Goal: Browse casually: Explore the website without a specific task or goal

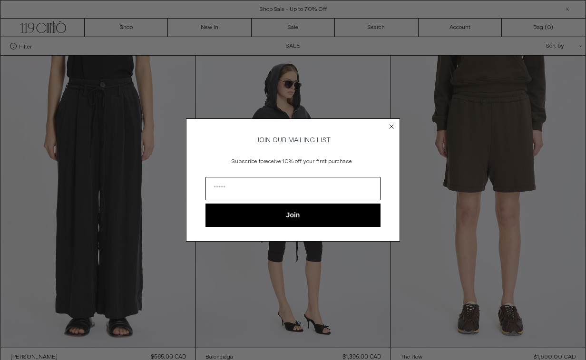
type input "**********"
click at [294, 216] on button "Join" at bounding box center [292, 214] width 175 height 23
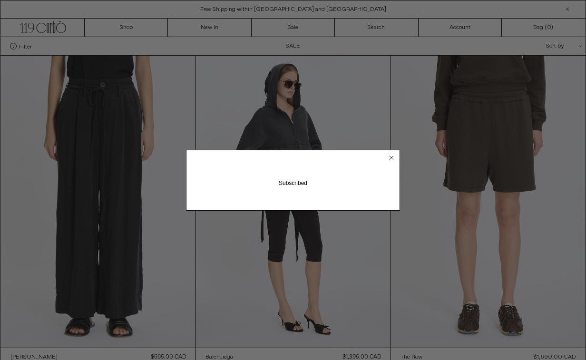
click at [390, 157] on circle "Close dialog" at bounding box center [391, 157] width 9 height 9
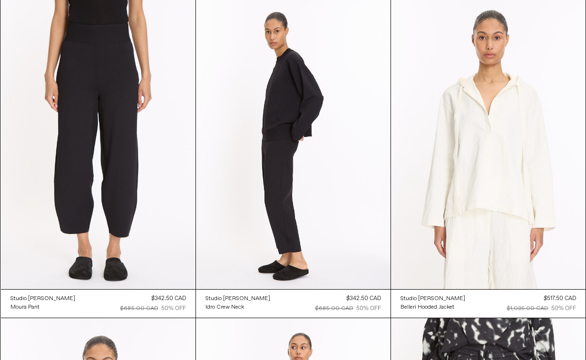
scroll to position [2303, 0]
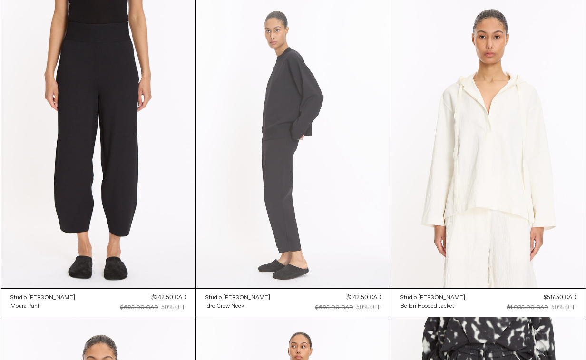
click at [298, 88] on at bounding box center [293, 143] width 194 height 292
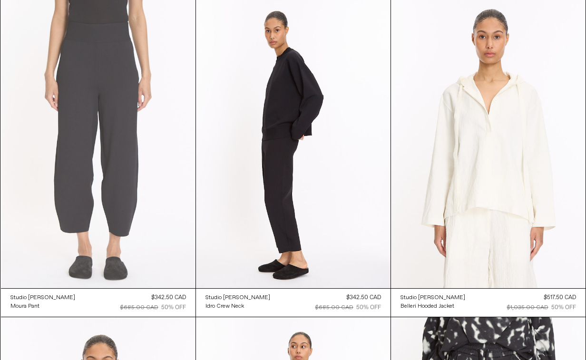
click at [137, 99] on at bounding box center [98, 143] width 194 height 292
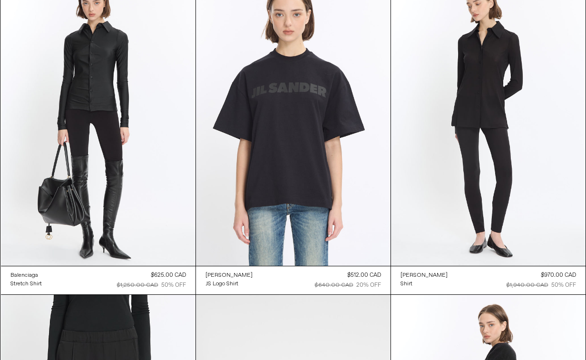
scroll to position [10307, 0]
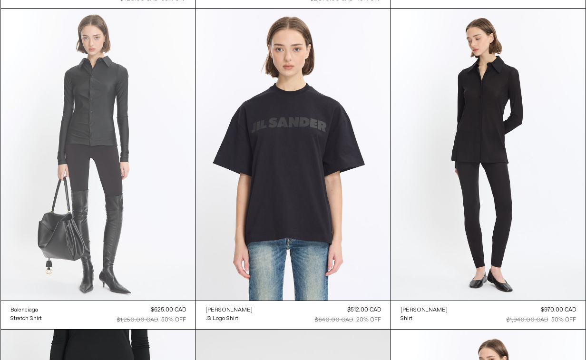
click at [140, 104] on at bounding box center [98, 155] width 194 height 292
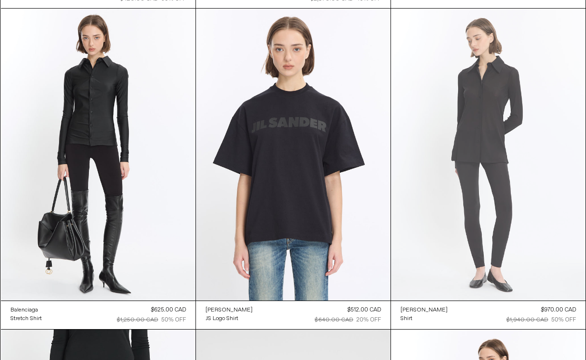
click at [465, 146] on at bounding box center [488, 155] width 194 height 292
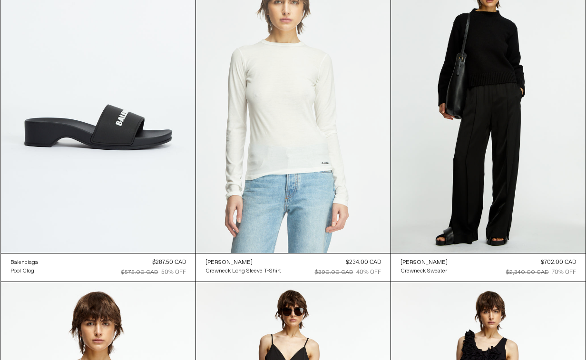
scroll to position [22228, 0]
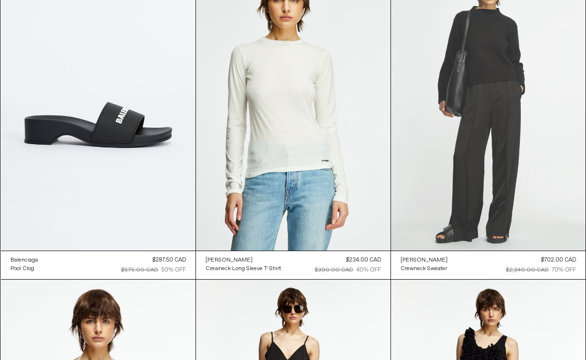
click at [473, 110] on at bounding box center [488, 105] width 194 height 292
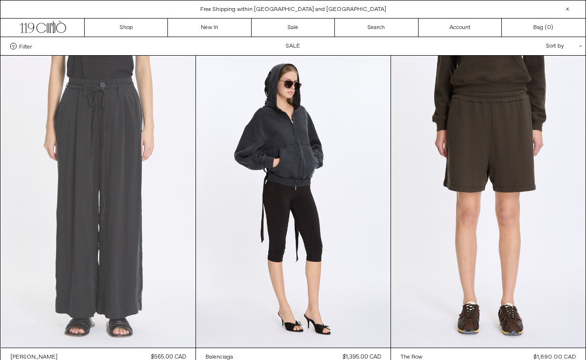
scroll to position [0, 0]
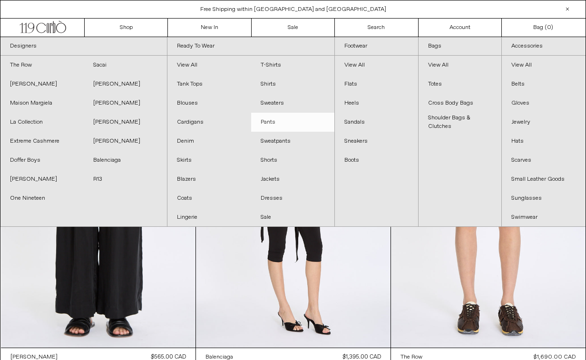
click at [266, 123] on link "Pants" at bounding box center [292, 122] width 83 height 19
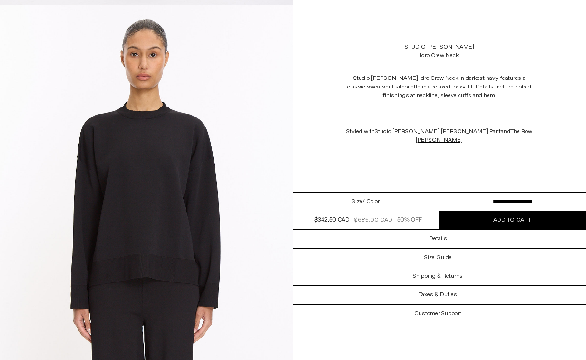
scroll to position [416, 0]
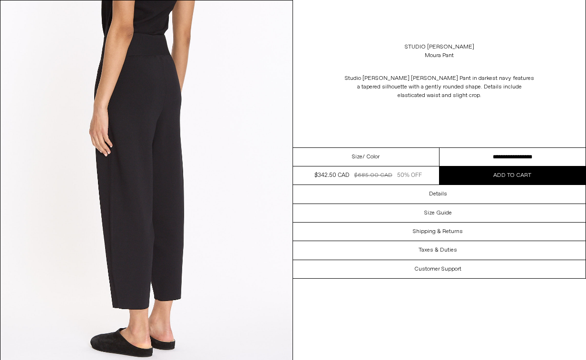
scroll to position [786, 0]
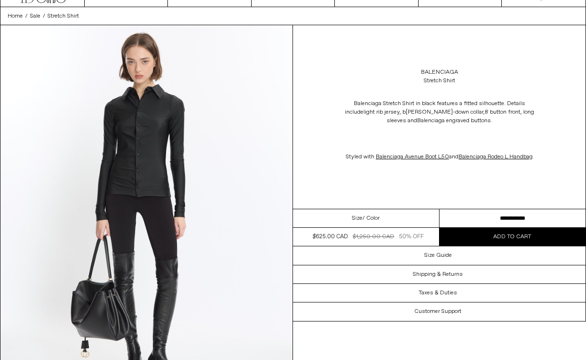
scroll to position [30, 0]
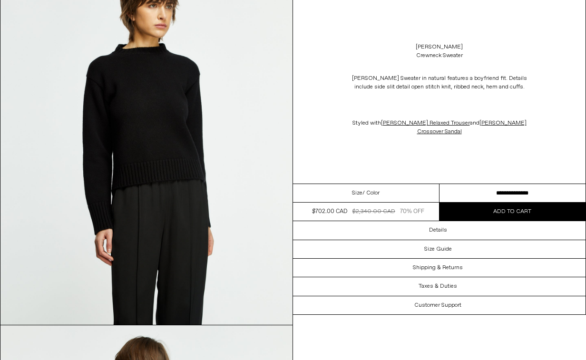
scroll to position [825, 0]
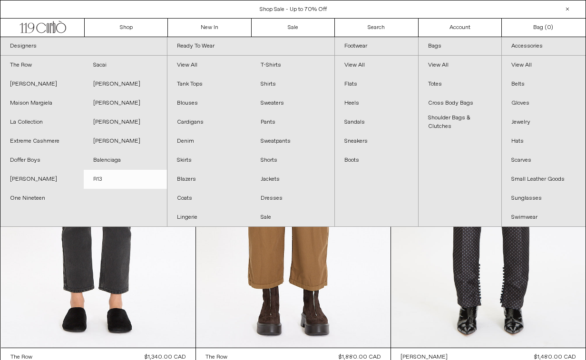
click at [98, 180] on link "R13" at bounding box center [125, 179] width 83 height 19
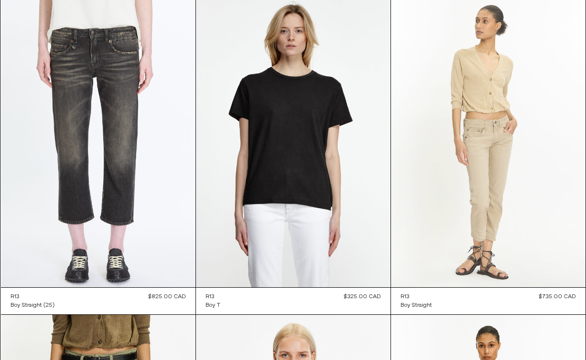
scroll to position [3567, 0]
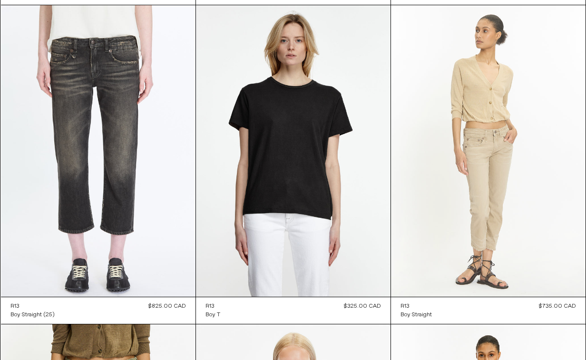
click at [473, 166] on at bounding box center [488, 151] width 194 height 292
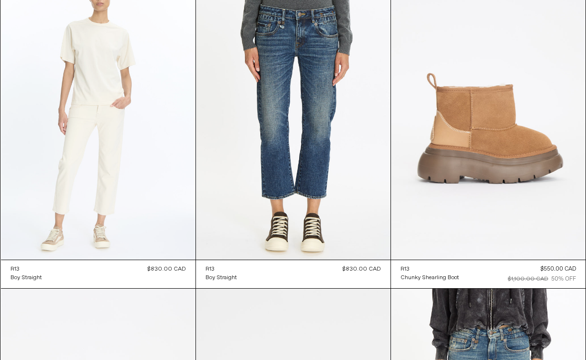
scroll to position [2966, 0]
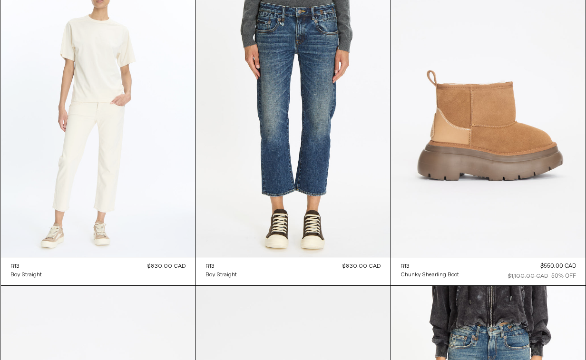
click at [90, 89] on at bounding box center [98, 111] width 194 height 292
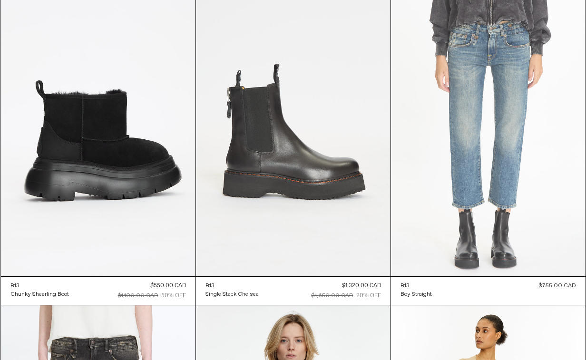
scroll to position [3273, 0]
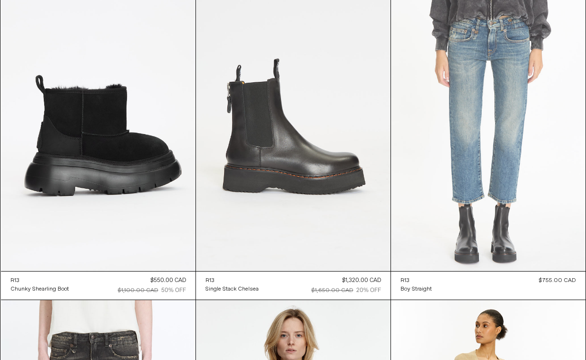
click at [450, 106] on at bounding box center [488, 125] width 194 height 292
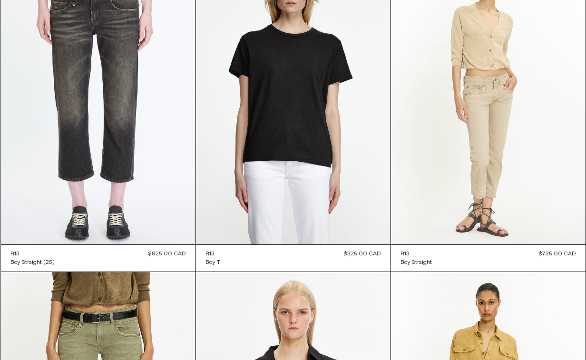
scroll to position [3621, 0]
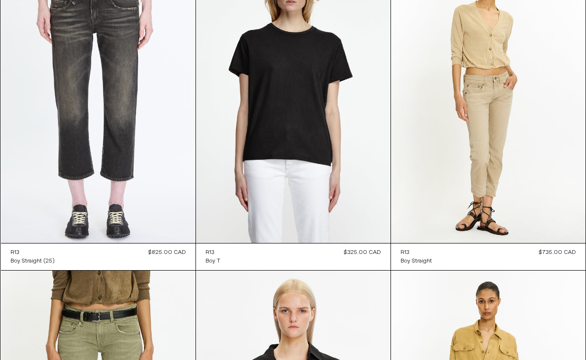
click at [494, 251] on div "R13 Boy Straight Regular price $735.00 CAD Sold out Sale price $735.00 CAD Unit…" at bounding box center [488, 256] width 194 height 27
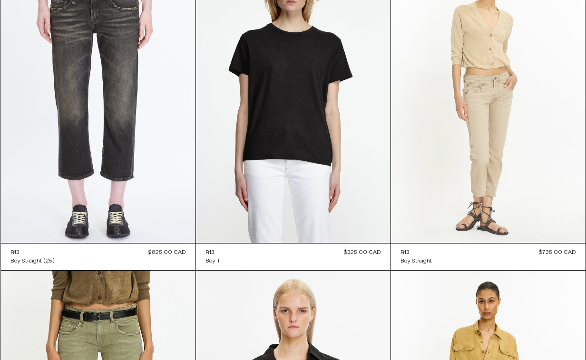
click at [496, 197] on at bounding box center [488, 98] width 194 height 292
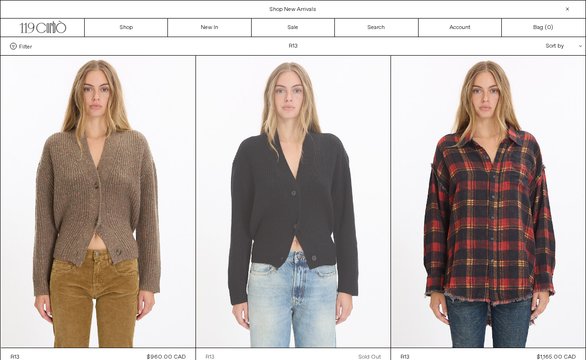
scroll to position [0, 0]
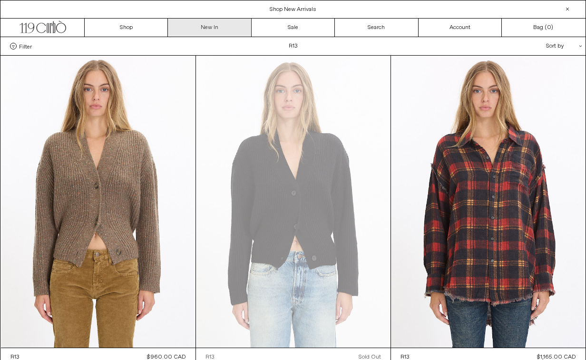
click at [202, 29] on link "New In" at bounding box center [209, 28] width 83 height 18
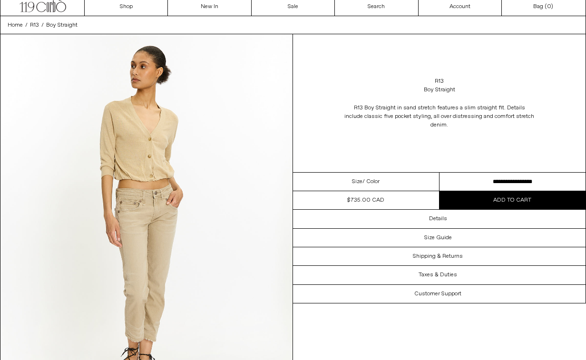
scroll to position [23, 0]
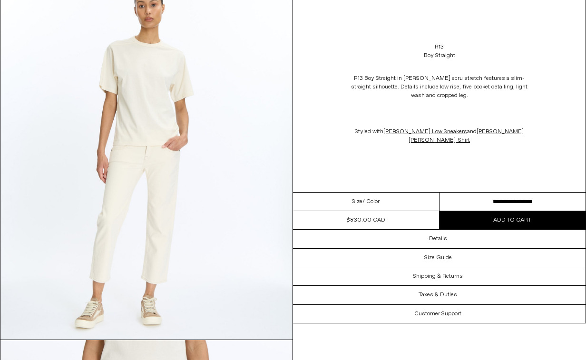
scroll to position [87, 0]
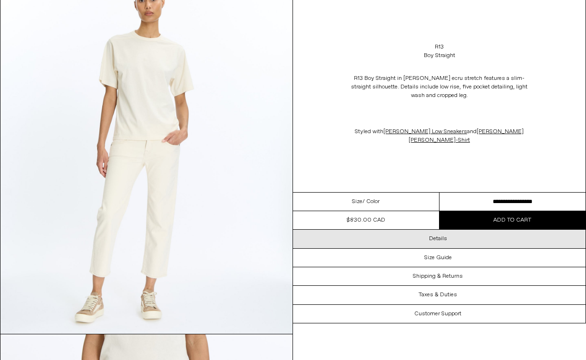
click at [474, 230] on div "Details" at bounding box center [439, 239] width 292 height 18
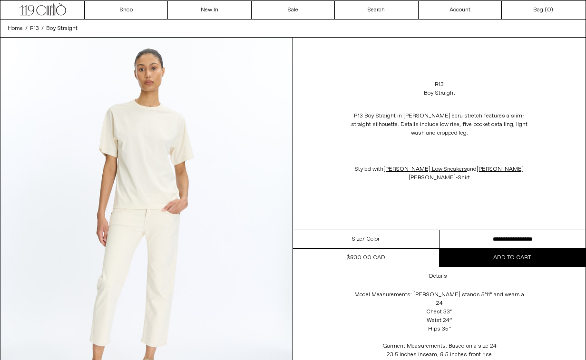
scroll to position [17, 0]
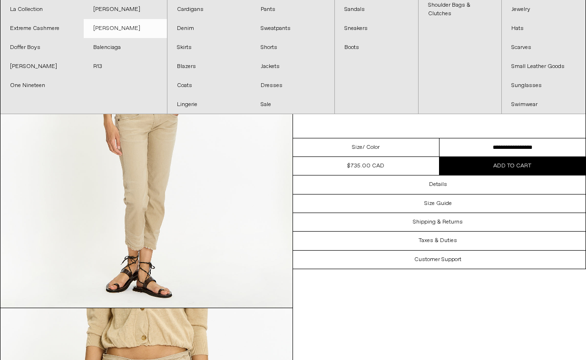
scroll to position [116, 0]
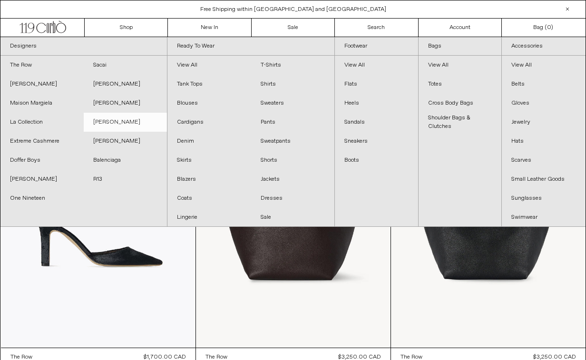
click at [107, 123] on link "[PERSON_NAME]" at bounding box center [125, 122] width 83 height 19
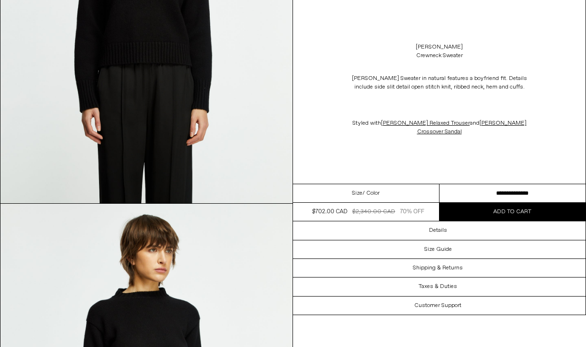
scroll to position [580, 0]
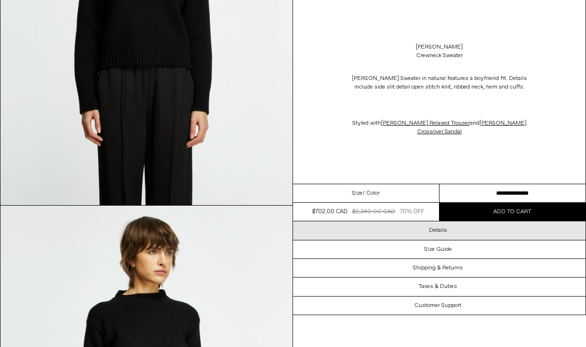
click at [429, 227] on h3 "Details" at bounding box center [438, 230] width 18 height 7
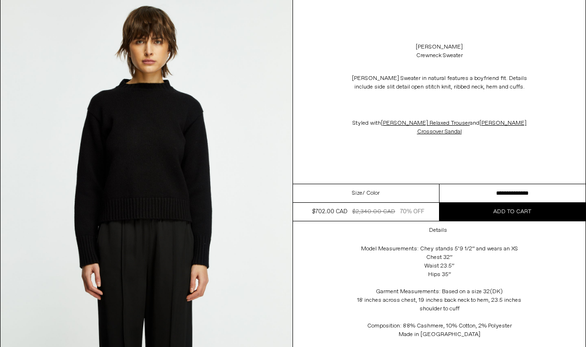
scroll to position [421, 0]
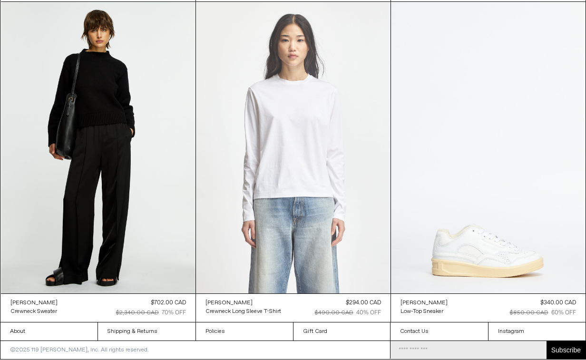
scroll to position [2295, 0]
